Goal: Communication & Community: Answer question/provide support

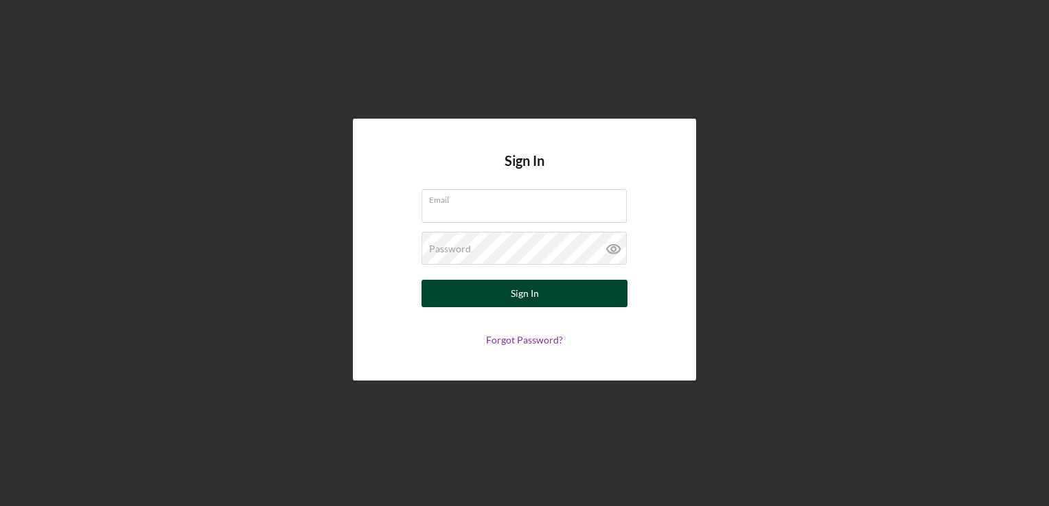
type input "[EMAIL_ADDRESS][DOMAIN_NAME]"
click at [522, 299] on div "Sign In" at bounding box center [525, 293] width 28 height 27
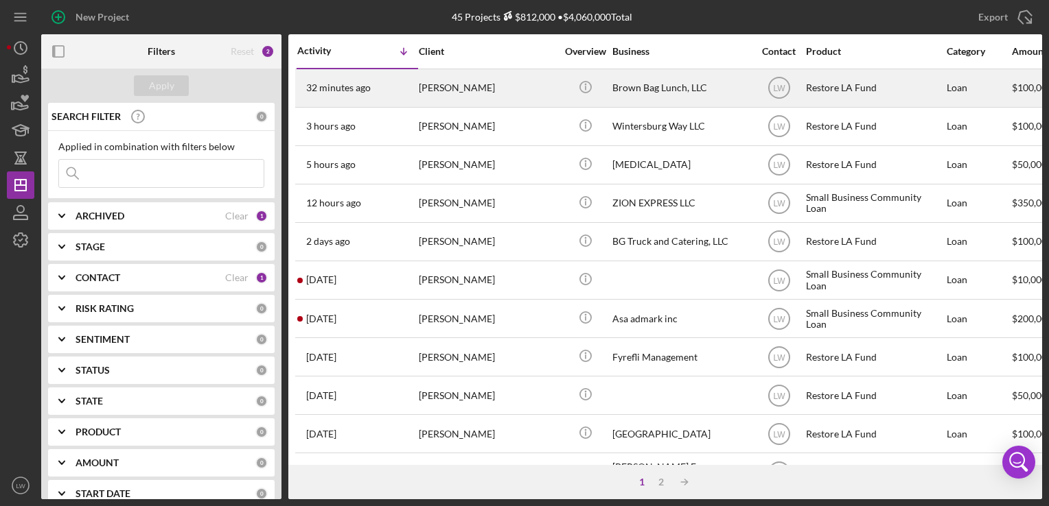
click at [508, 84] on div "[PERSON_NAME]" at bounding box center [487, 88] width 137 height 36
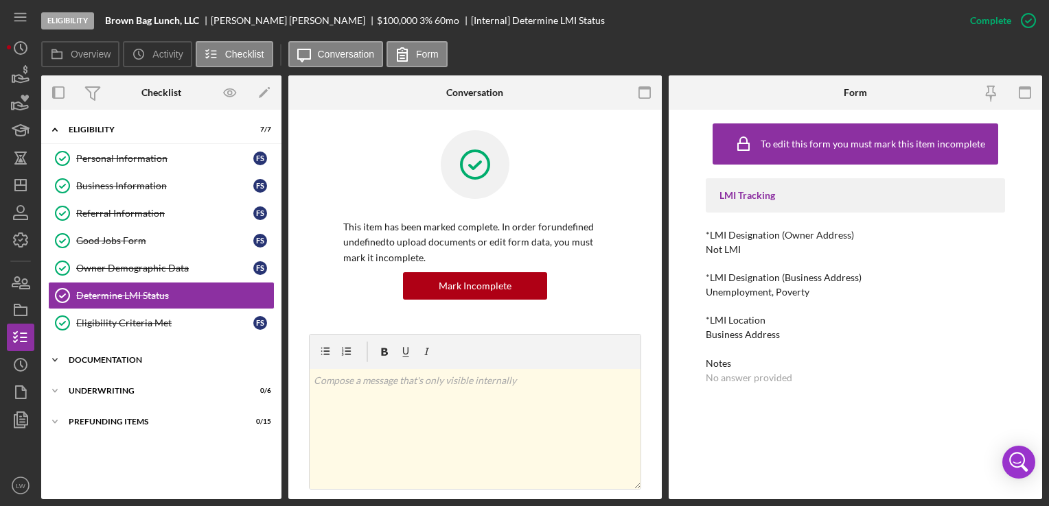
click at [119, 356] on div "Documentation" at bounding box center [167, 360] width 196 height 8
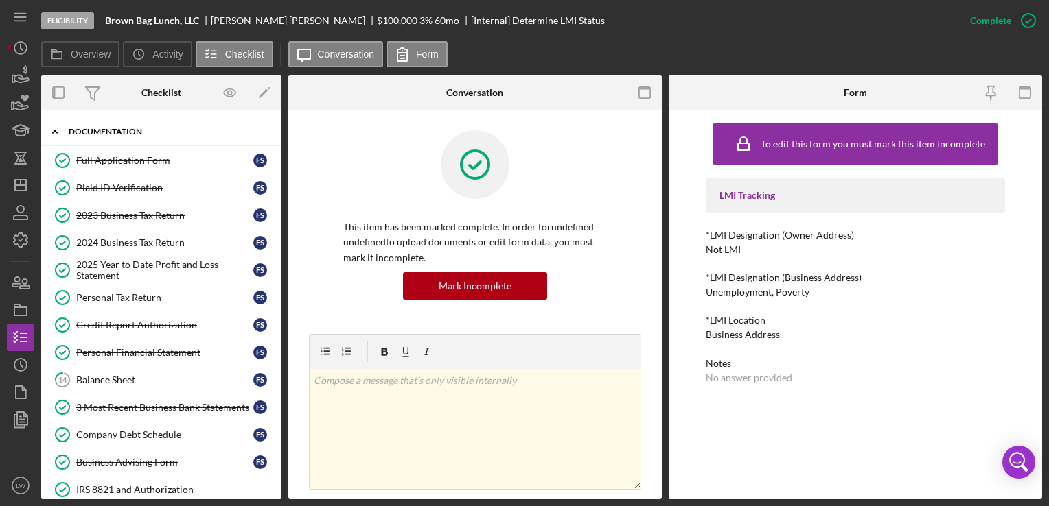
scroll to position [343, 0]
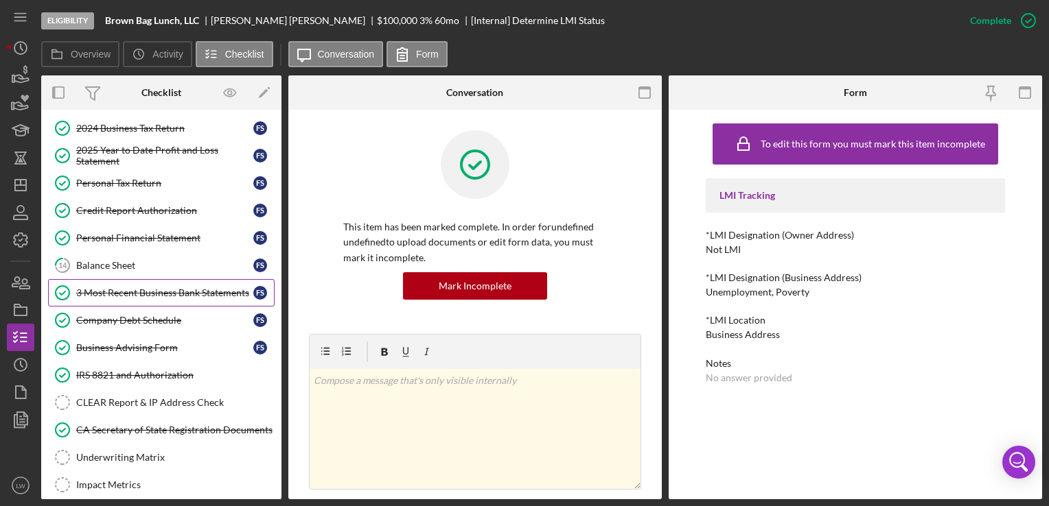
click at [164, 288] on div "3 Most Recent Business Bank Statements" at bounding box center [164, 293] width 177 height 11
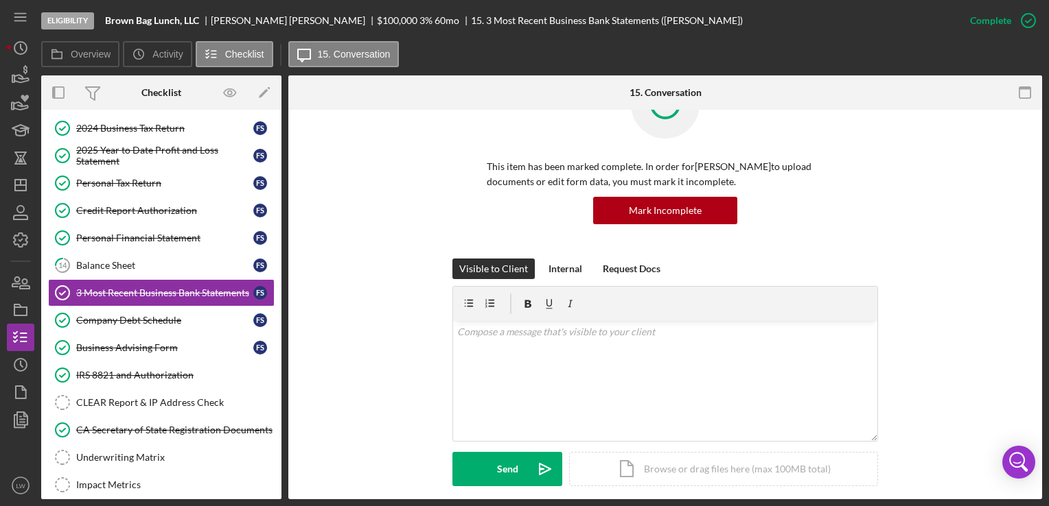
scroll to position [206, 0]
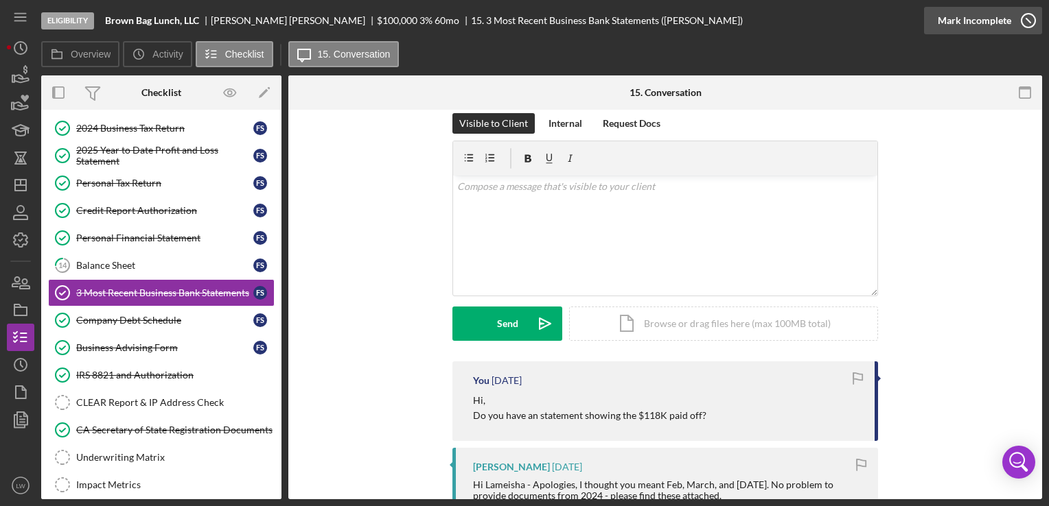
click at [988, 20] on div "Mark Incomplete" at bounding box center [973, 20] width 73 height 27
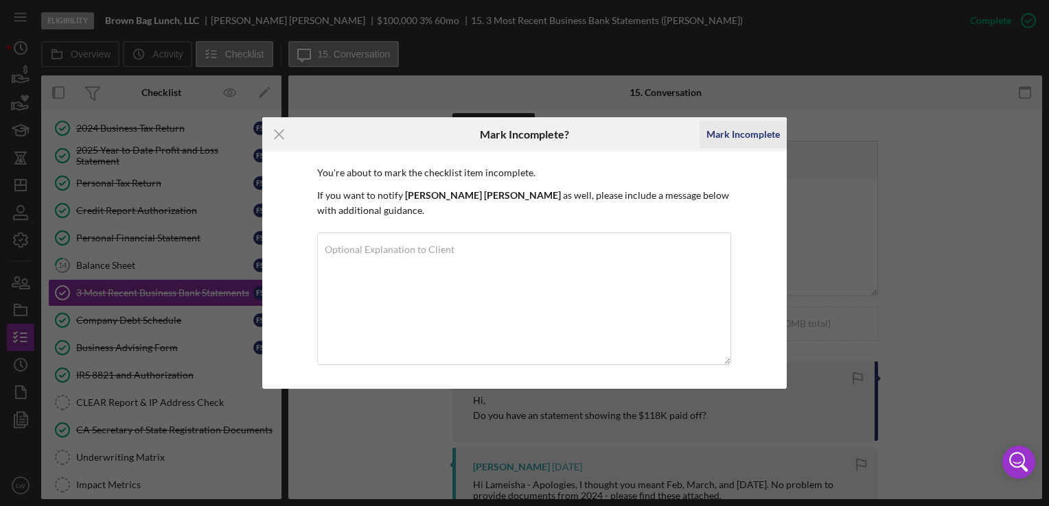
click at [731, 133] on div "Mark Incomplete" at bounding box center [742, 134] width 73 height 27
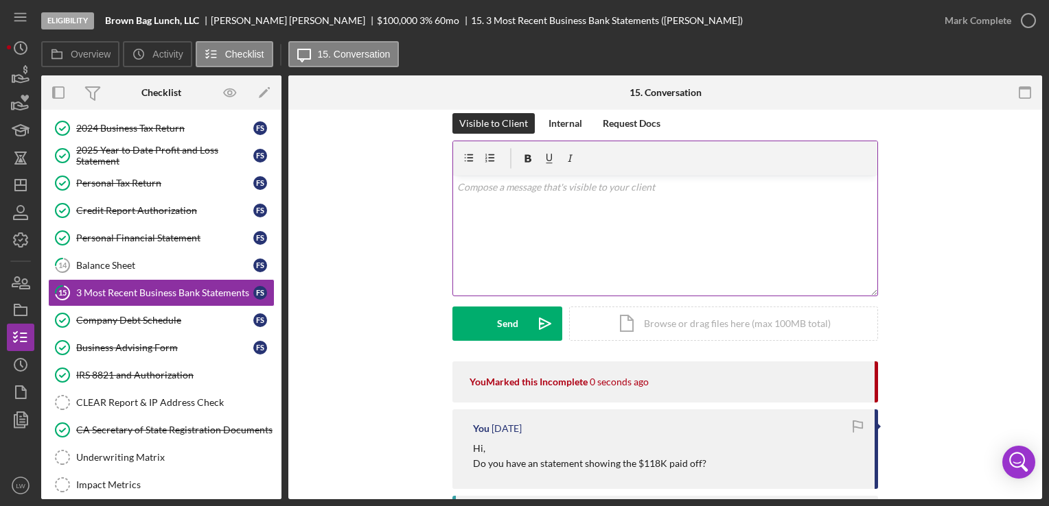
click at [671, 212] on div "v Color teal Color pink Remove color Add row above Add row below Add column bef…" at bounding box center [665, 236] width 424 height 120
click at [675, 205] on p "Can you please submit September bank statement/" at bounding box center [665, 206] width 417 height 15
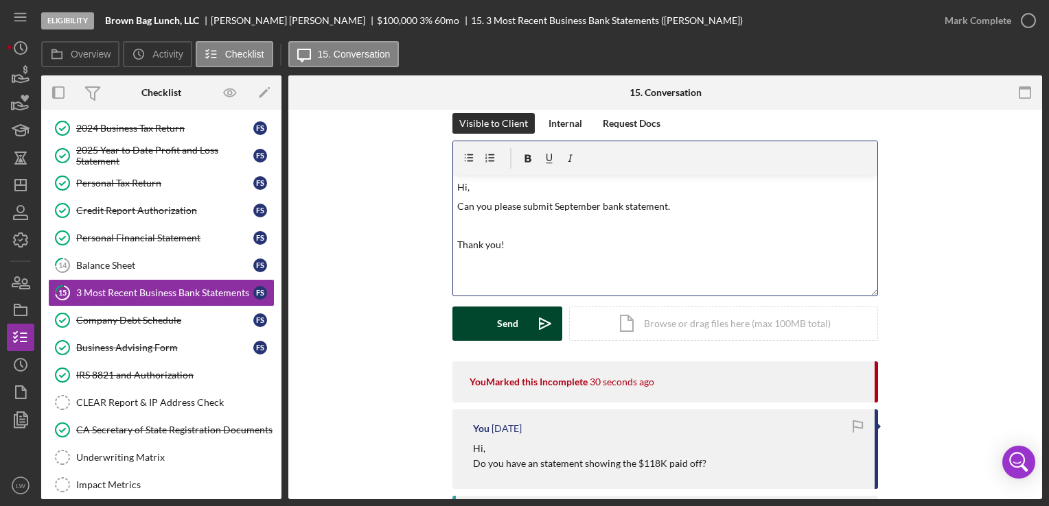
click at [490, 327] on button "Send Icon/icon-invite-send" at bounding box center [507, 324] width 110 height 34
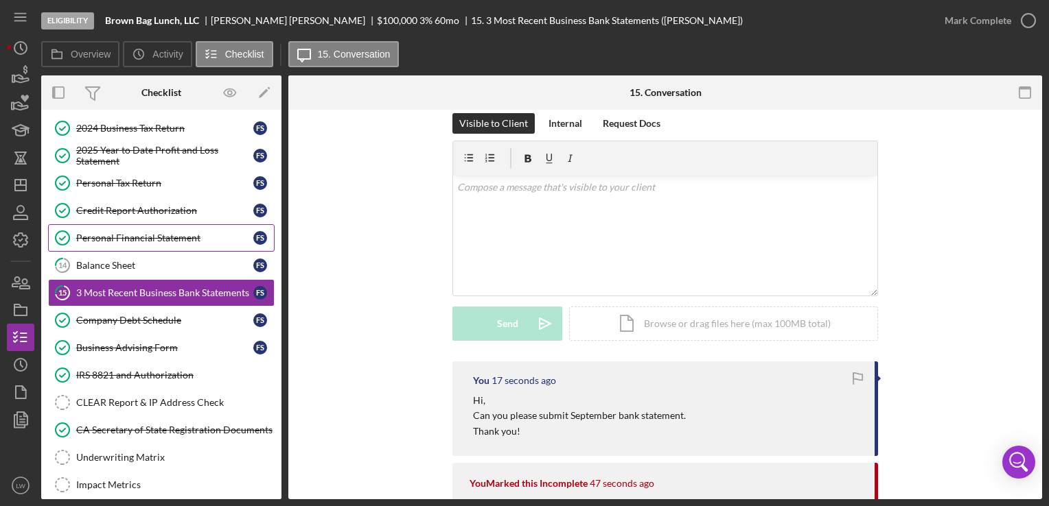
click at [167, 235] on div "Personal Financial Statement" at bounding box center [164, 238] width 177 height 11
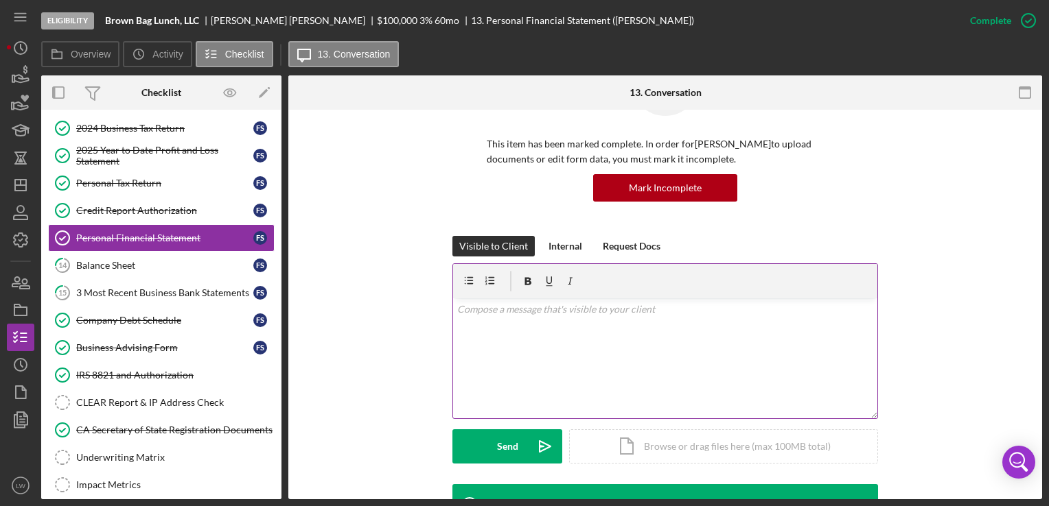
scroll to position [274, 0]
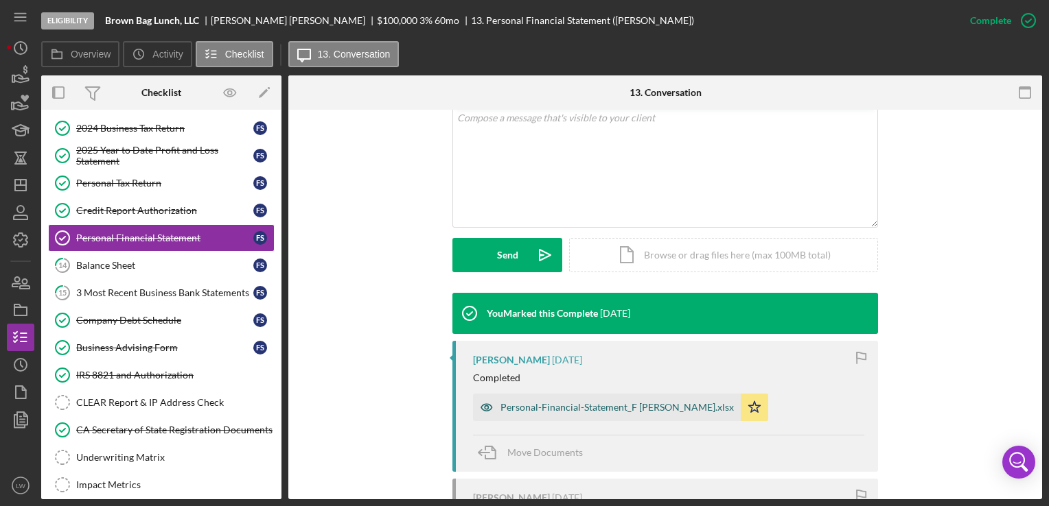
click at [569, 406] on div "Personal-Financial-Statement_F [PERSON_NAME].xlsx" at bounding box center [616, 407] width 233 height 11
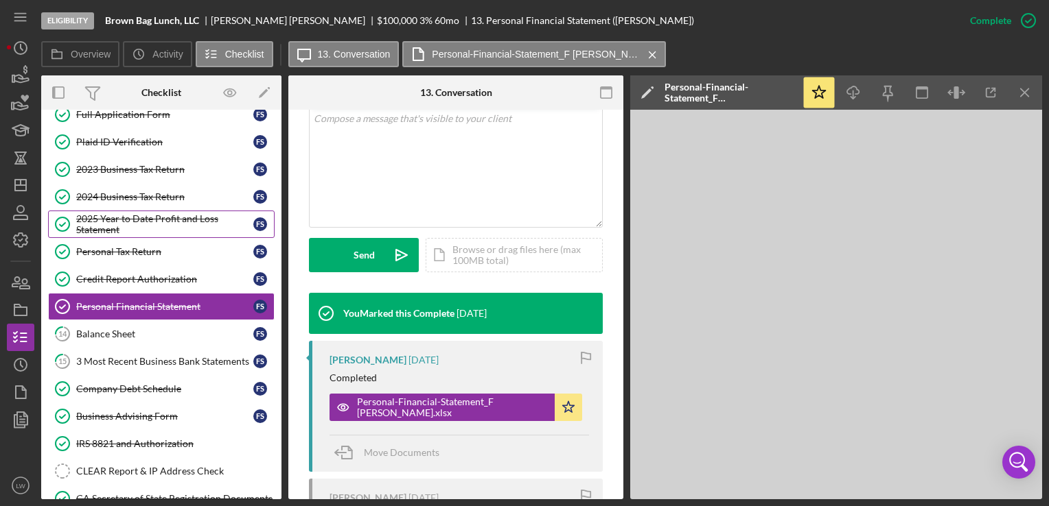
click at [154, 211] on link "2025 Year to Date Profit and Loss Statement 2025 Year to Date Profit and Loss S…" at bounding box center [161, 224] width 226 height 27
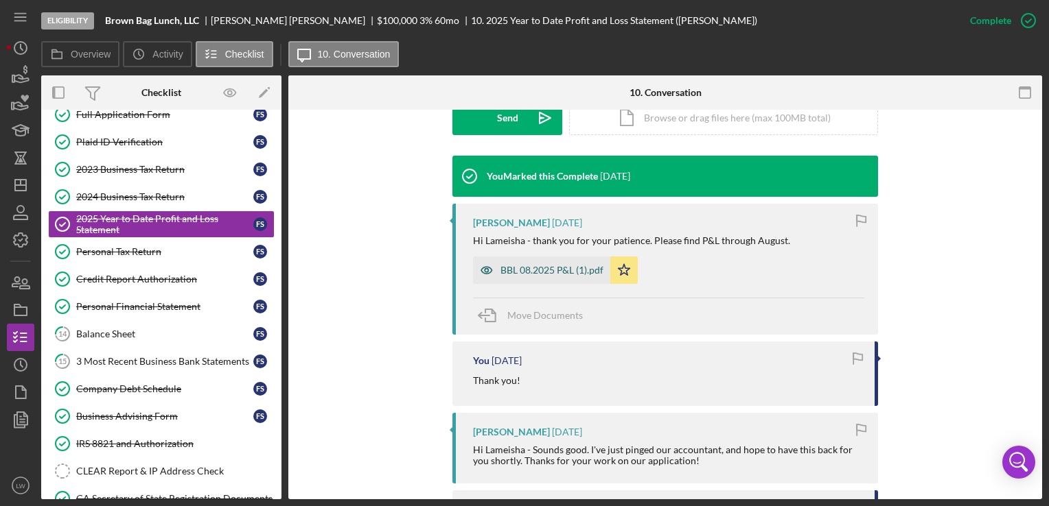
click at [555, 278] on div "BBL 08.2025 P&L (1).pdf" at bounding box center [541, 270] width 137 height 27
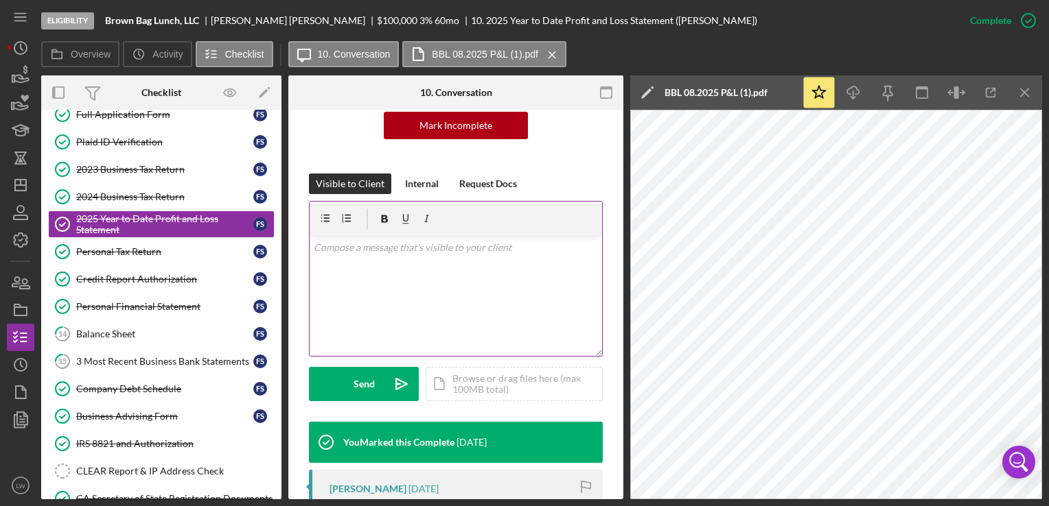
scroll to position [152, 0]
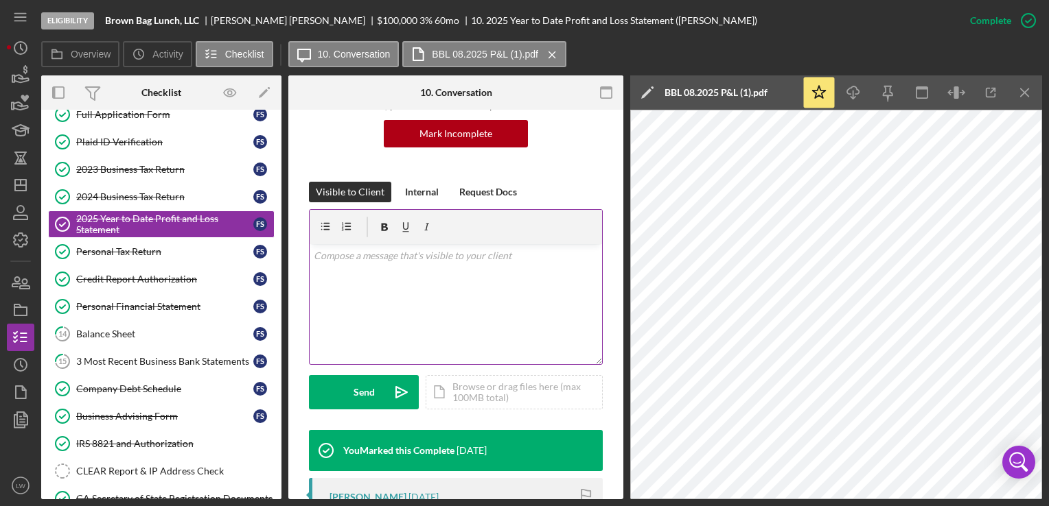
click at [516, 255] on p at bounding box center [456, 255] width 285 height 15
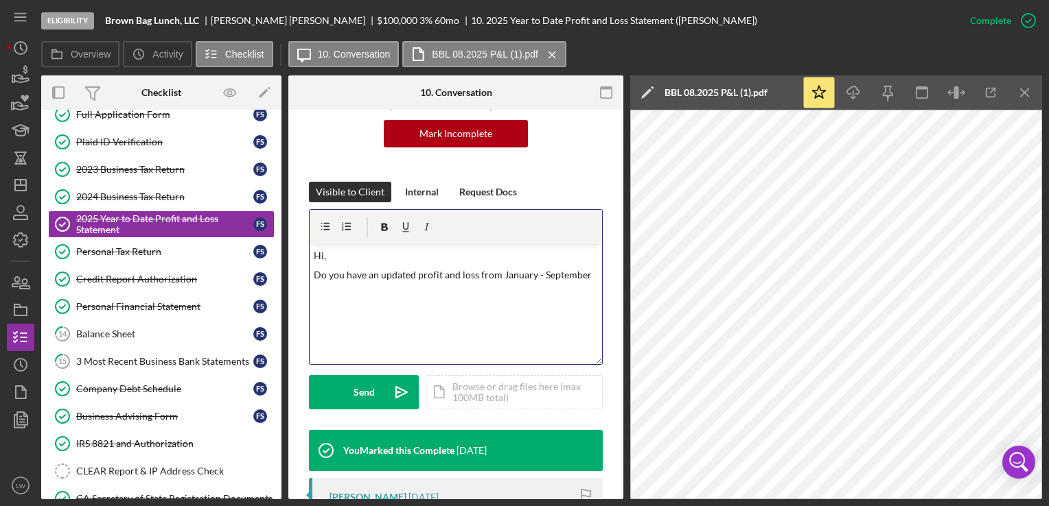
drag, startPoint x: 586, startPoint y: 273, endPoint x: 598, endPoint y: 278, distance: 13.3
click at [587, 273] on p "Do you have an updated profit and loss from January - September" at bounding box center [456, 275] width 285 height 15
drag, startPoint x: 376, startPoint y: 274, endPoint x: 292, endPoint y: 268, distance: 83.9
click at [406, 276] on p "Can you please upload updated profit and loss from January - September" at bounding box center [456, 283] width 285 height 31
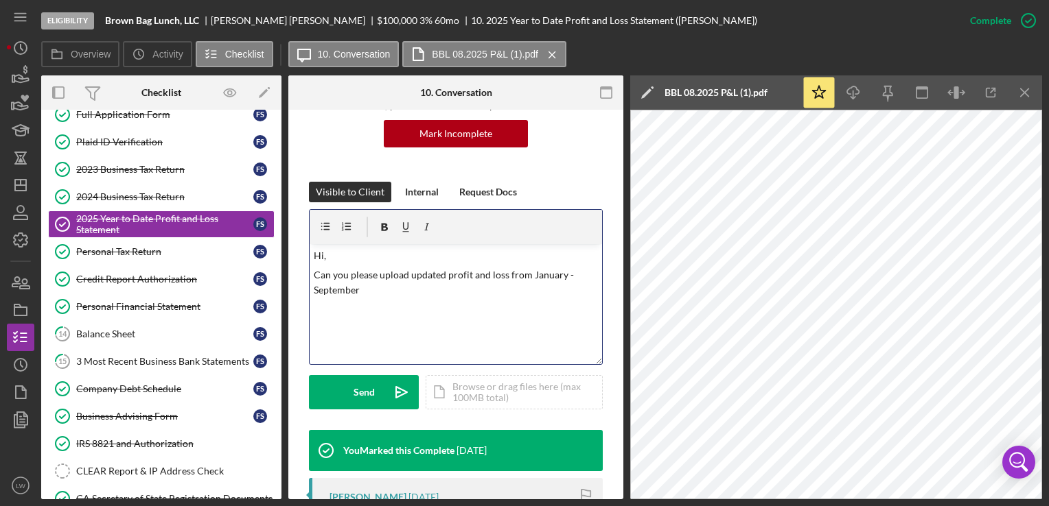
click at [388, 296] on p "Can you please upload updated profit and loss from January - September" at bounding box center [456, 283] width 285 height 31
click at [352, 390] on button "Send Icon/icon-invite-send" at bounding box center [364, 392] width 110 height 34
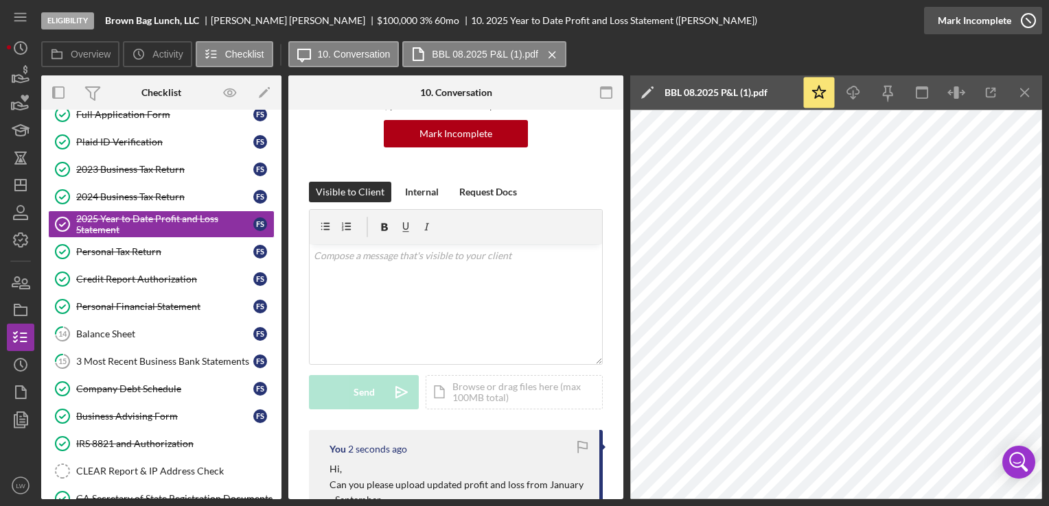
click at [1016, 23] on icon "button" at bounding box center [1028, 20] width 34 height 34
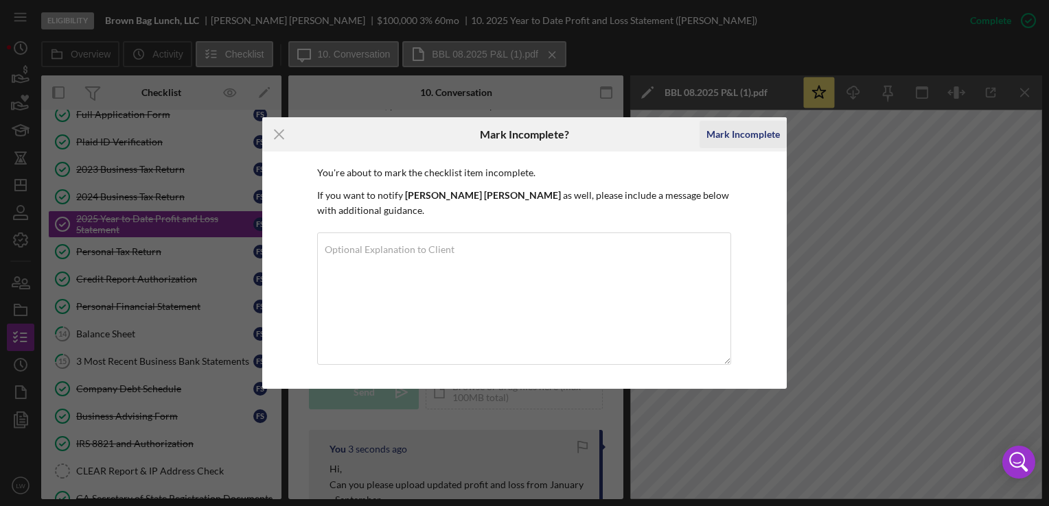
click at [732, 141] on div "Mark Incomplete" at bounding box center [742, 134] width 73 height 27
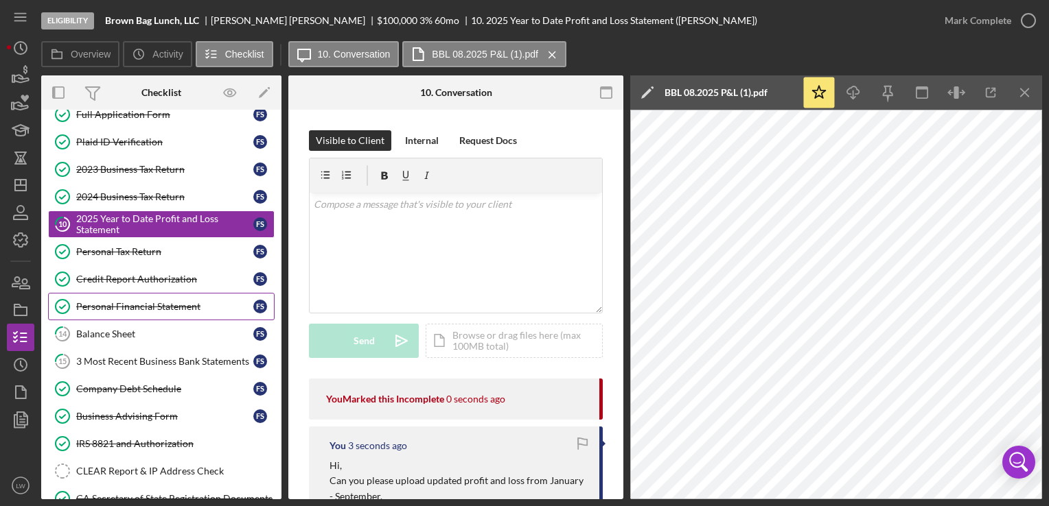
scroll to position [0, 0]
